Goal: Navigation & Orientation: Find specific page/section

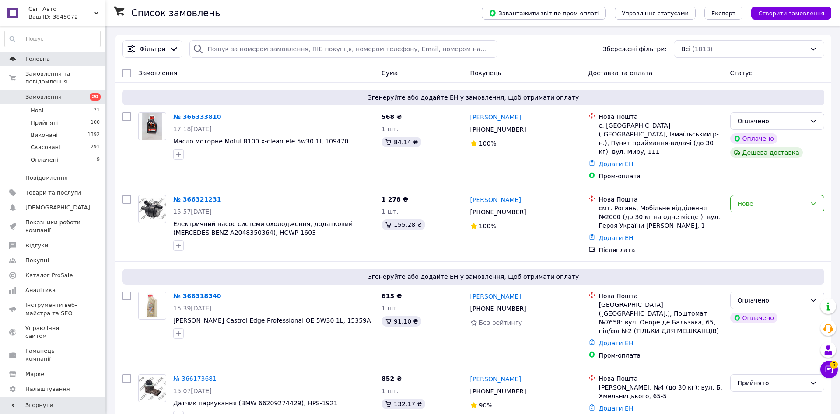
click at [40, 56] on span "Головна" at bounding box center [37, 59] width 24 height 8
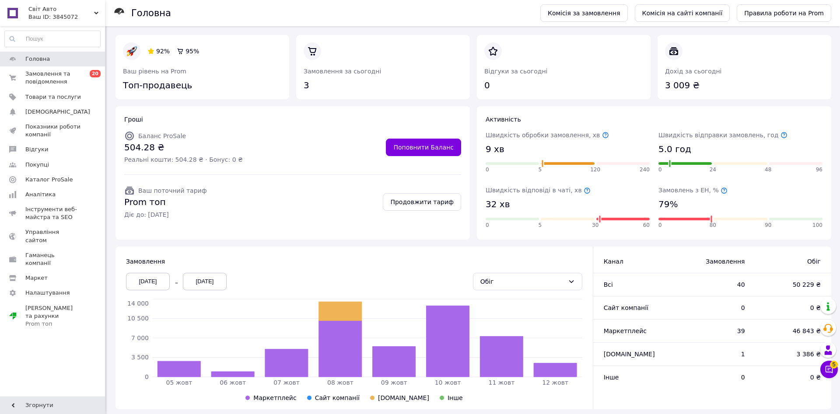
click at [720, 189] on icon at bounding box center [723, 190] width 7 height 7
click at [826, 366] on icon at bounding box center [828, 369] width 9 height 9
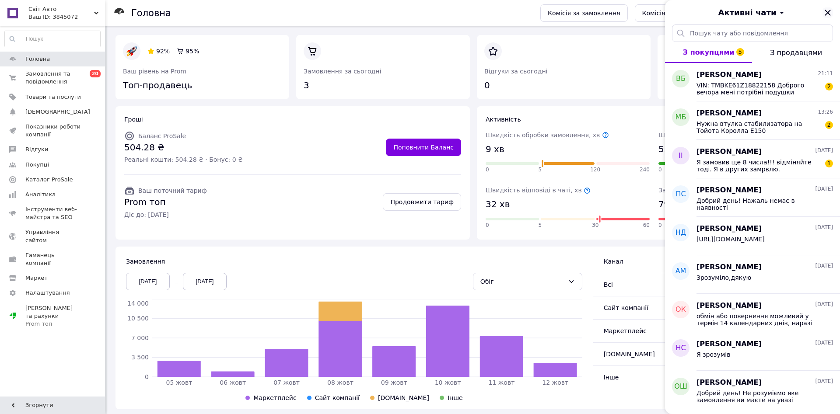
click at [829, 13] on icon "Закрити" at bounding box center [827, 12] width 10 height 10
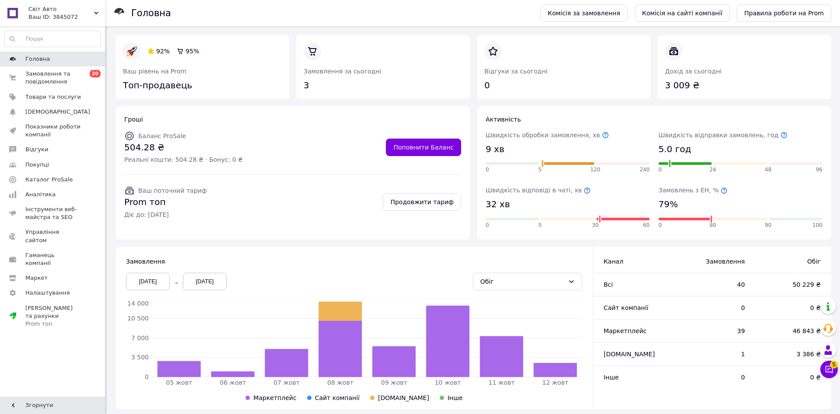
click at [55, 61] on span "Головна" at bounding box center [53, 59] width 56 height 8
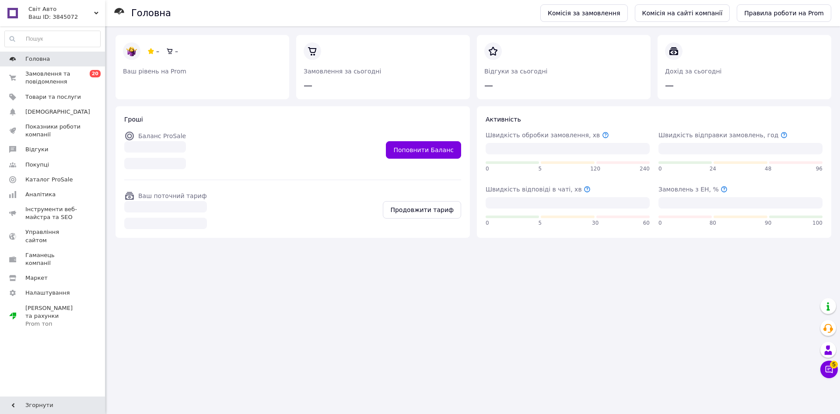
click at [64, 66] on link "Головна" at bounding box center [52, 59] width 105 height 15
click at [70, 69] on link "Замовлення та повідомлення 0 20" at bounding box center [52, 77] width 105 height 23
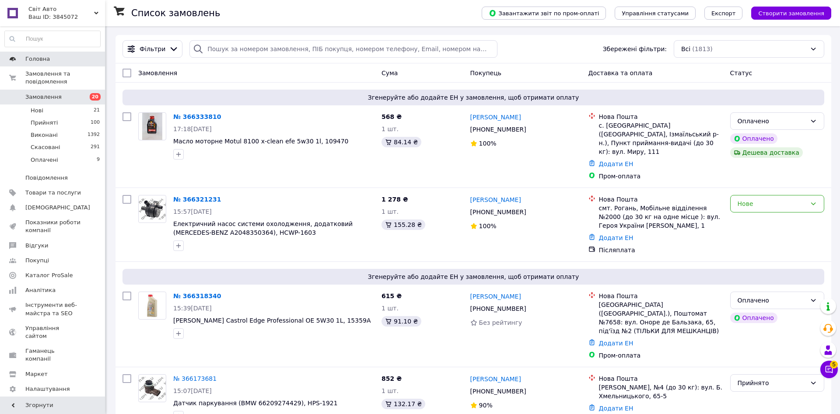
click at [46, 64] on link "Головна" at bounding box center [52, 59] width 105 height 15
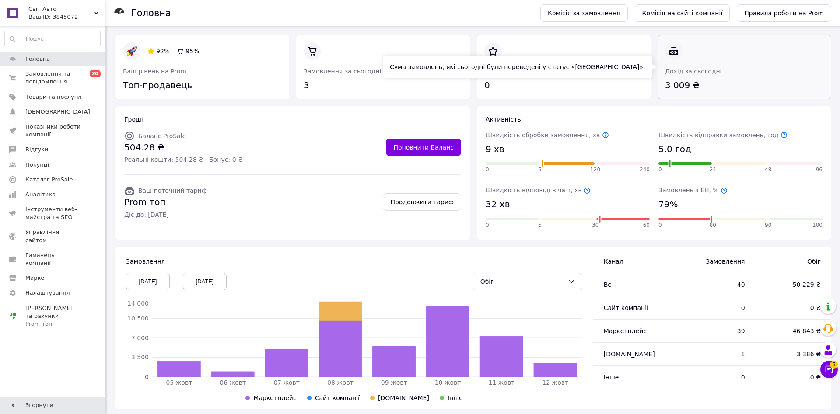
click at [665, 92] on link at bounding box center [665, 92] width 0 height 0
